Goal: Task Accomplishment & Management: Use online tool/utility

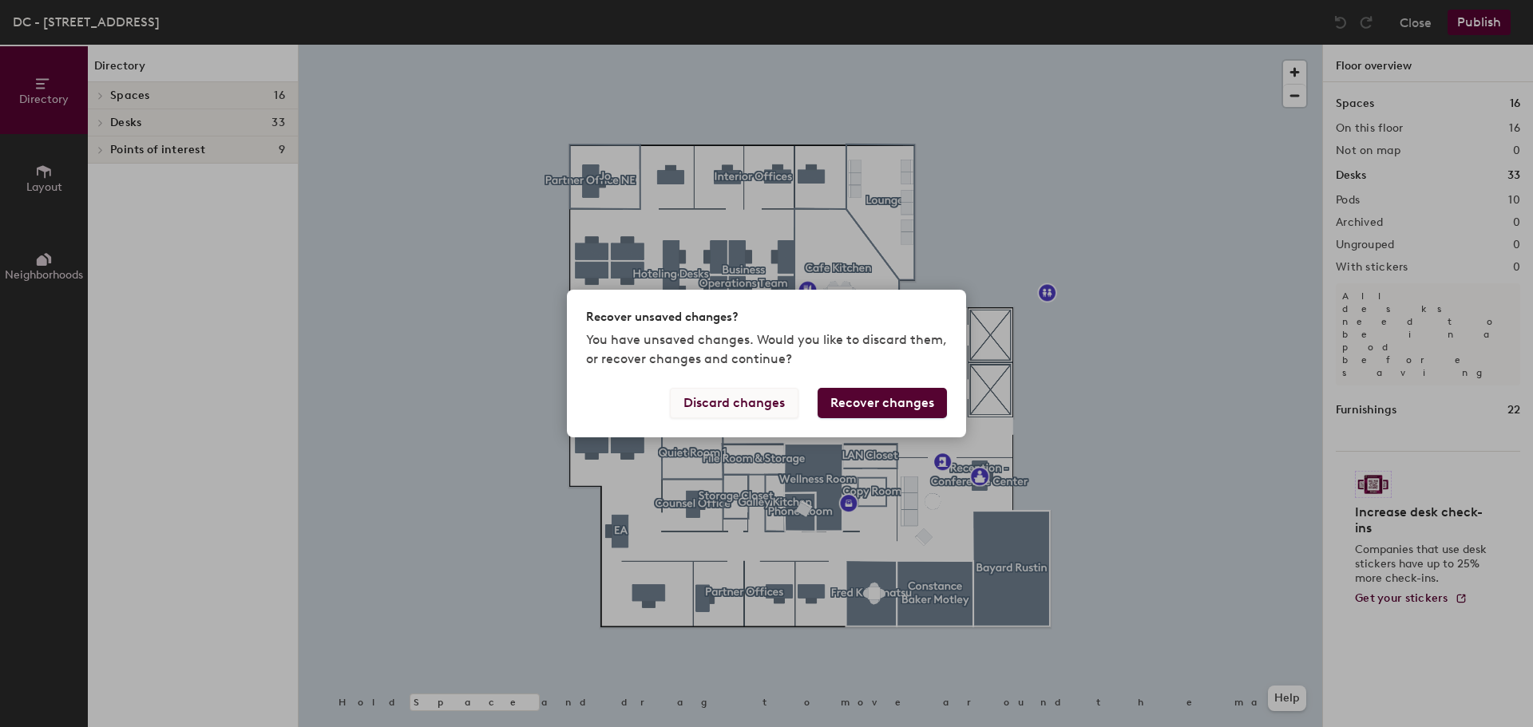
click at [725, 402] on button "Discard changes" at bounding box center [734, 403] width 129 height 30
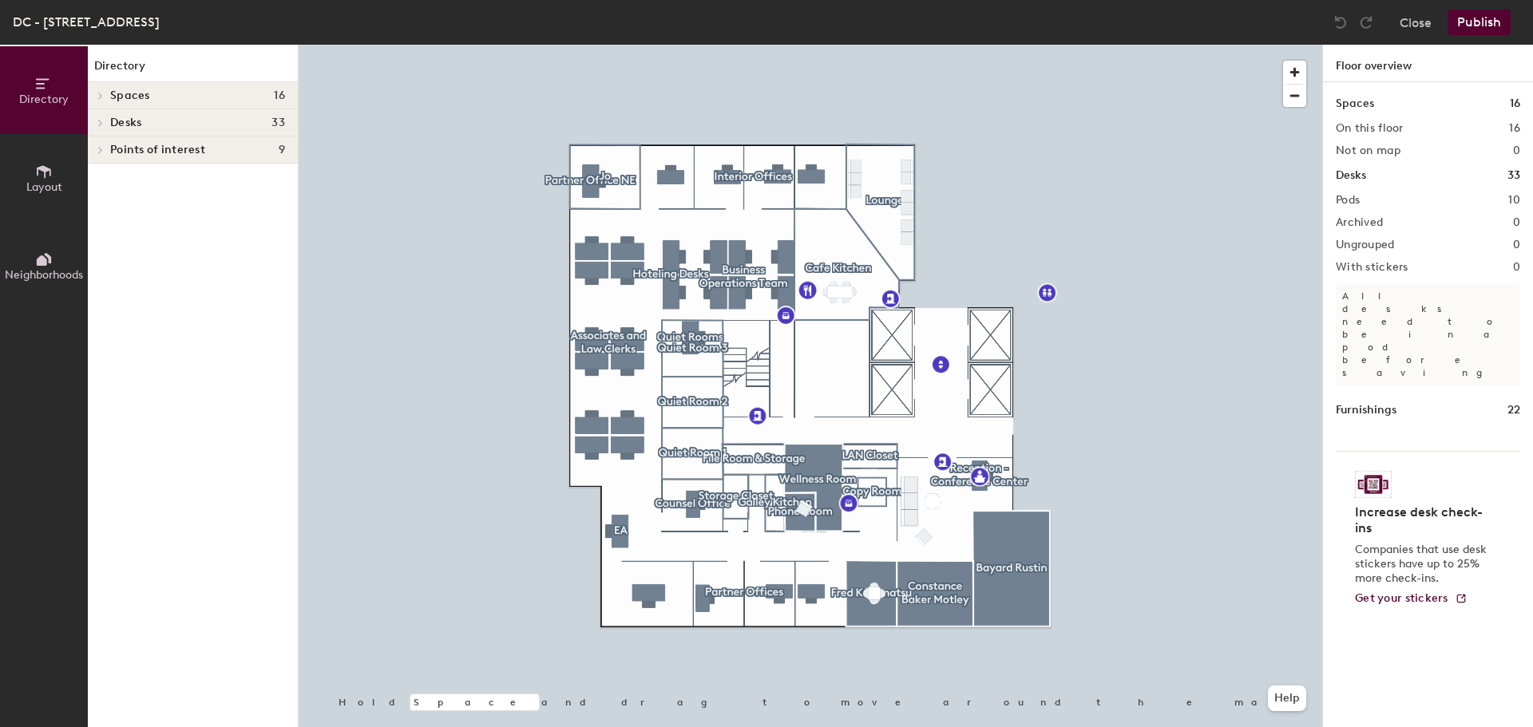
click at [714, 45] on div at bounding box center [810, 45] width 1023 height 0
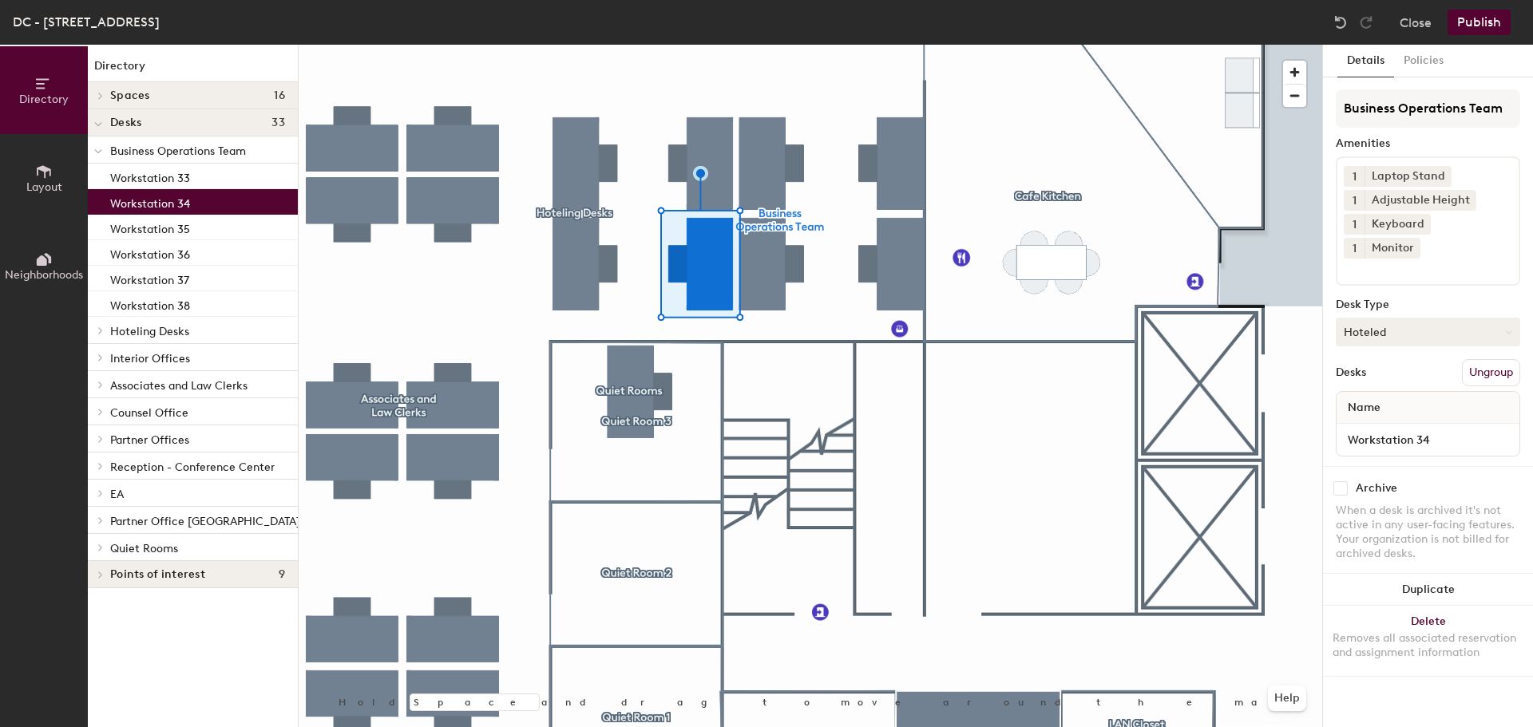
click at [1446, 318] on button "Hoteled" at bounding box center [1427, 332] width 184 height 29
click at [1393, 370] on div "Assigned" at bounding box center [1416, 382] width 160 height 24
click at [1470, 27] on button "Publish" at bounding box center [1478, 23] width 63 height 26
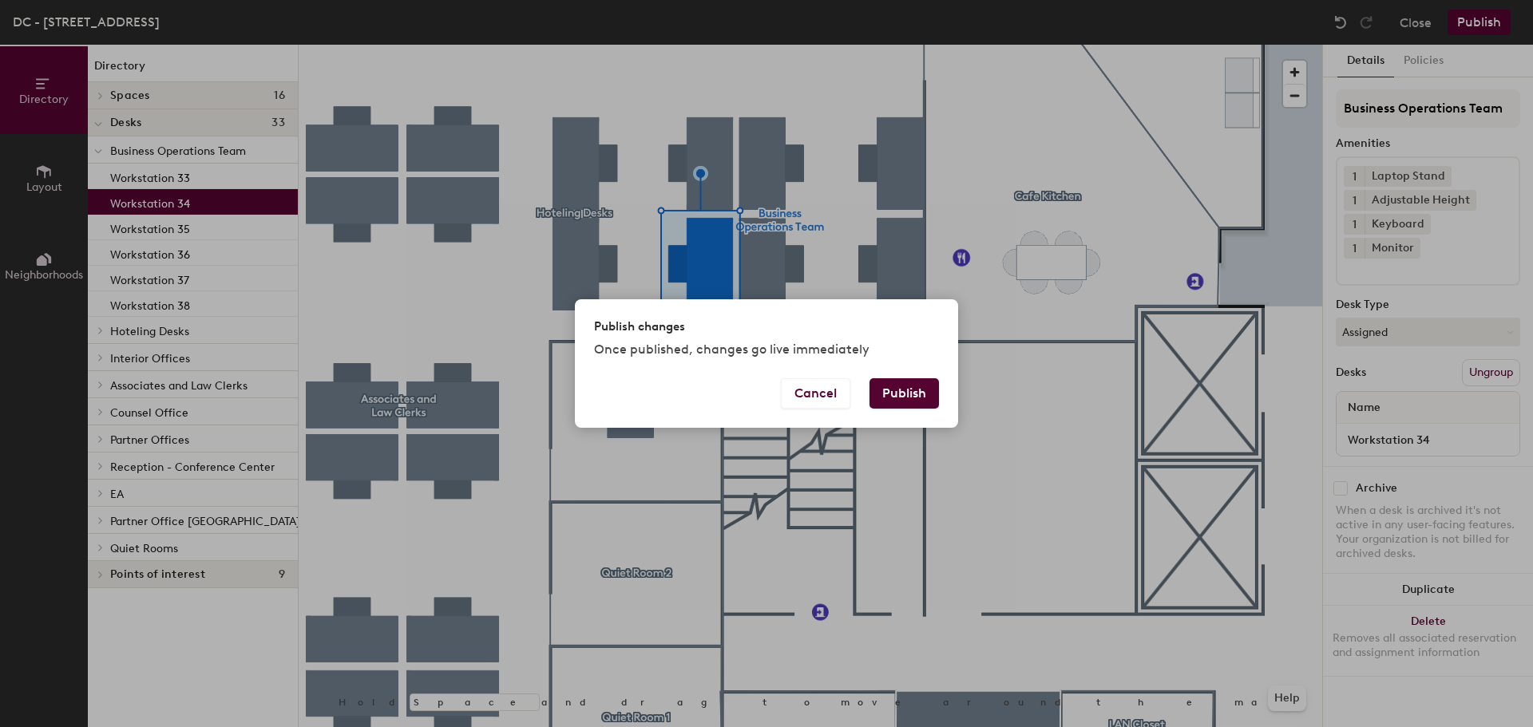
click at [910, 391] on button "Publish" at bounding box center [903, 393] width 69 height 30
